Goal: Task Accomplishment & Management: Manage account settings

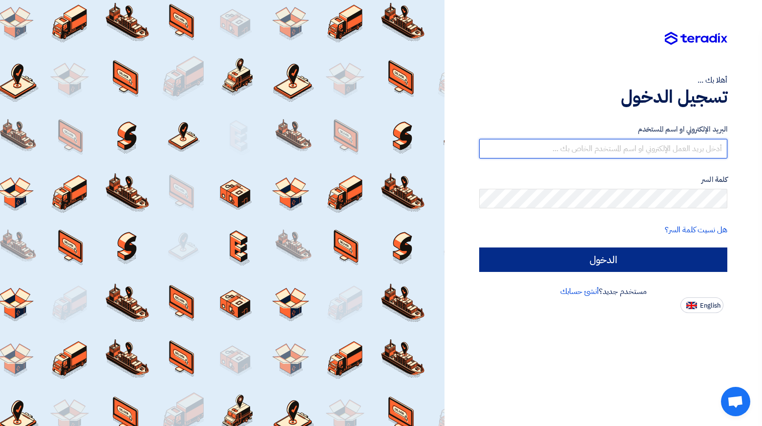
type input "[EMAIL_ADDRESS][DOMAIN_NAME]"
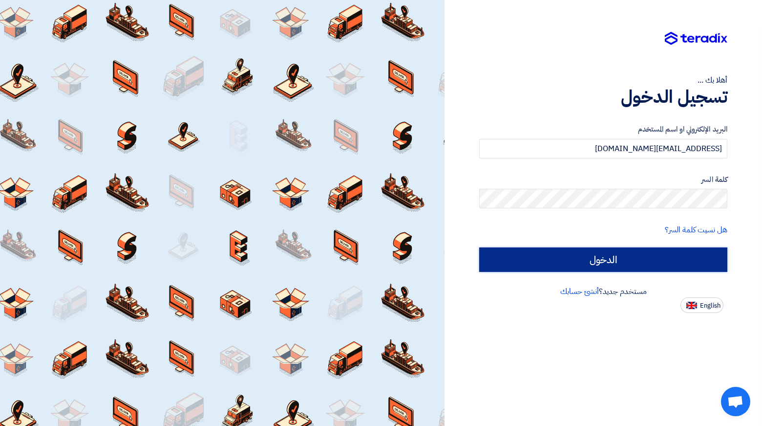
click at [637, 248] on input "الدخول" at bounding box center [603, 259] width 248 height 24
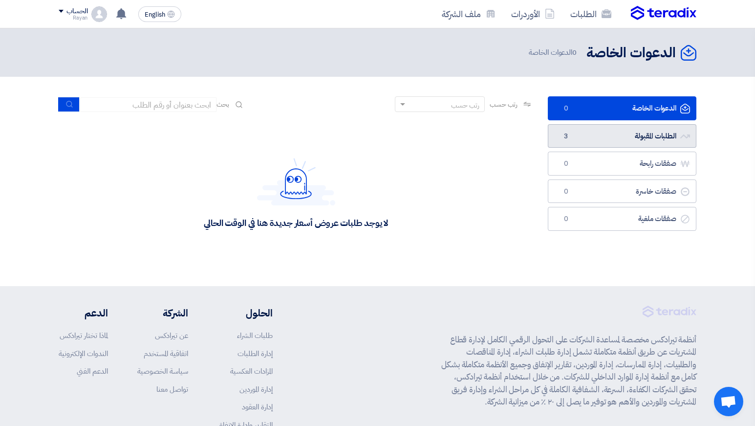
click at [577, 135] on link "الطلبات المقبولة الطلبات المقبولة 3" at bounding box center [622, 136] width 149 height 24
